Goal: Information Seeking & Learning: Learn about a topic

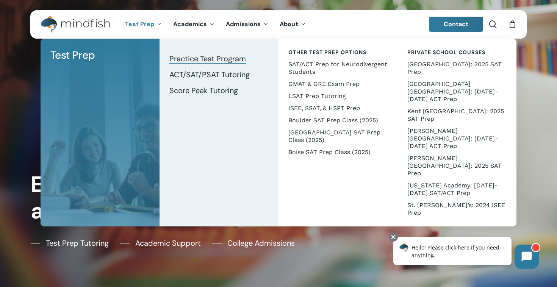
click at [185, 60] on span "Practice Test Program" at bounding box center [207, 59] width 77 height 10
click at [216, 95] on span "Score Peak Tutoring" at bounding box center [203, 91] width 69 height 10
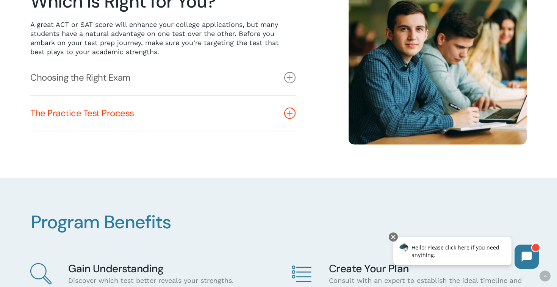
scroll to position [204, 0]
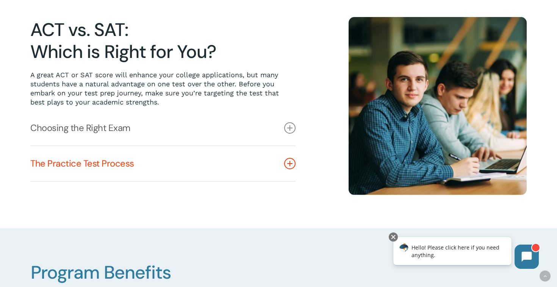
click at [289, 163] on icon at bounding box center [289, 163] width 11 height 11
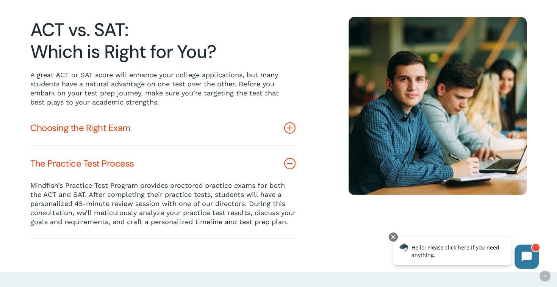
click at [288, 128] on icon at bounding box center [289, 127] width 11 height 11
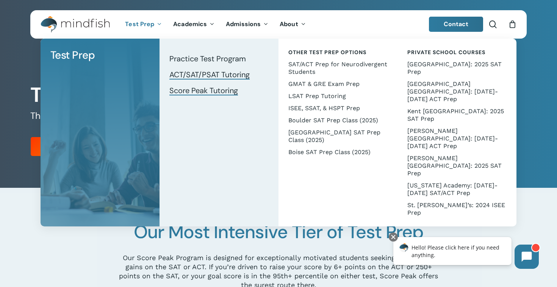
click at [204, 72] on span "ACT/SAT/PSAT Tutoring" at bounding box center [209, 75] width 80 height 10
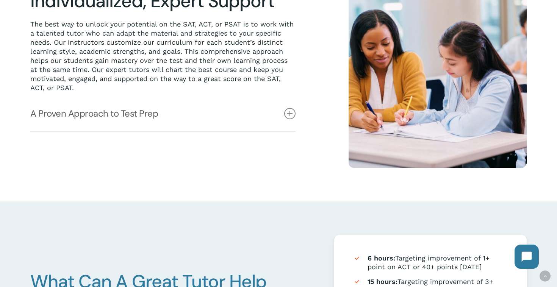
scroll to position [244, 0]
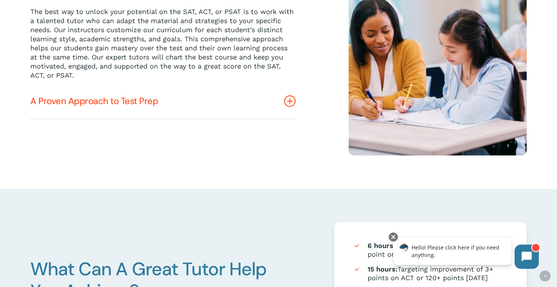
click at [292, 102] on icon at bounding box center [289, 101] width 11 height 11
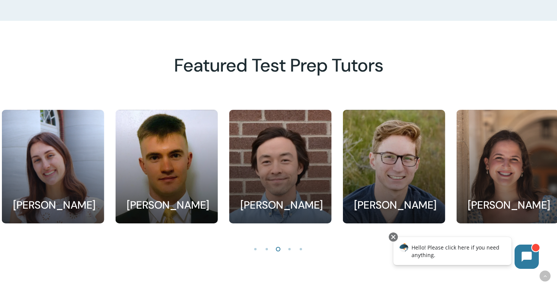
scroll to position [775, 0]
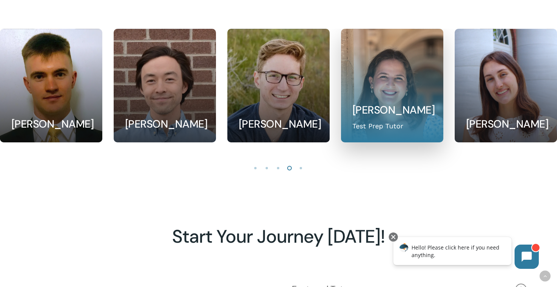
click at [392, 109] on link at bounding box center [393, 85] width 102 height 113
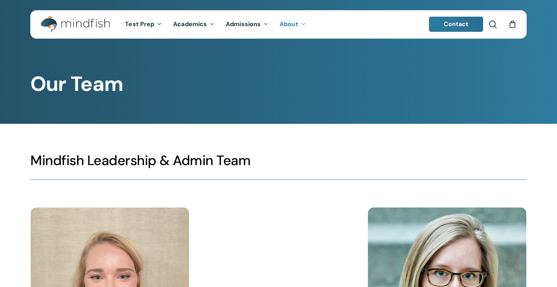
click at [390, 115] on div at bounding box center [278, 62] width 557 height 124
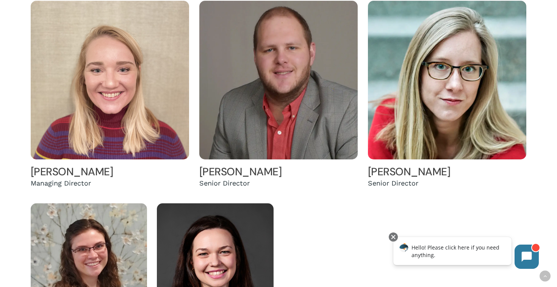
scroll to position [205, 0]
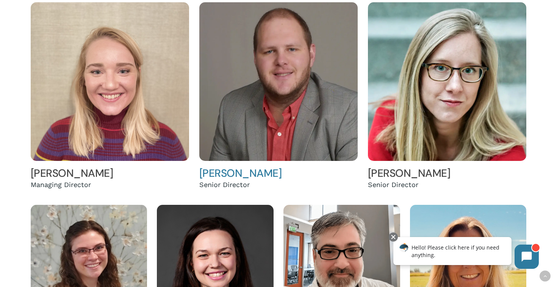
click at [300, 102] on img at bounding box center [278, 81] width 159 height 159
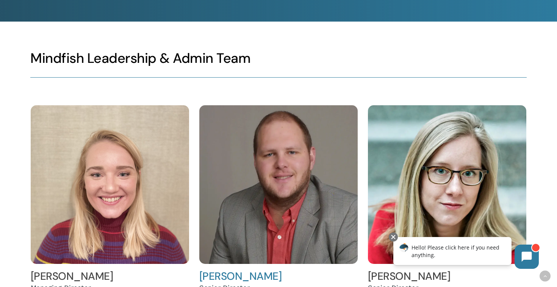
scroll to position [0, 0]
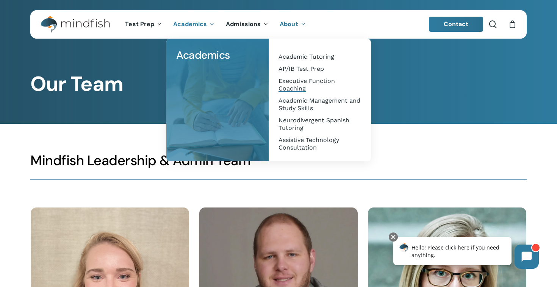
click at [297, 85] on span "Executive Function Coaching" at bounding box center [307, 84] width 56 height 15
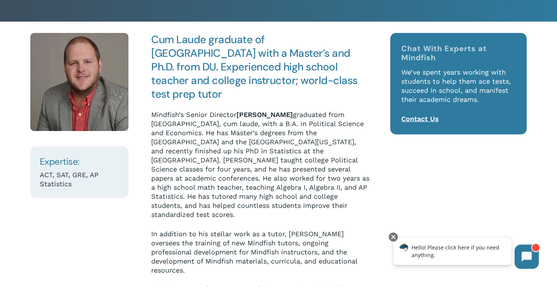
scroll to position [33, 0]
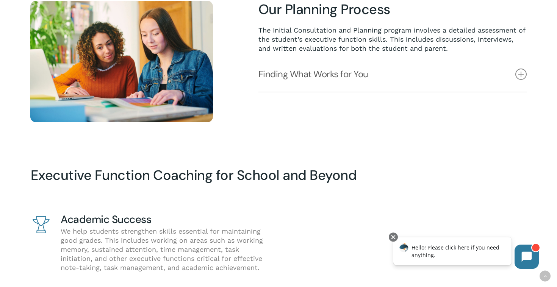
scroll to position [574, 0]
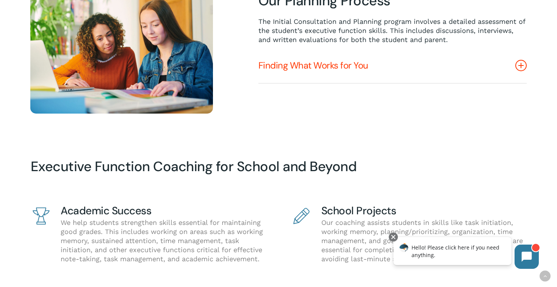
click at [282, 67] on link "Finding What Works for You" at bounding box center [393, 65] width 268 height 35
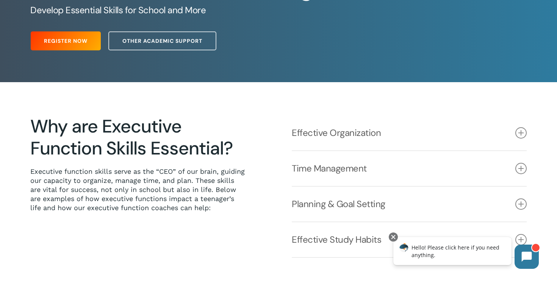
scroll to position [0, 0]
